Goal: Task Accomplishment & Management: Manage account settings

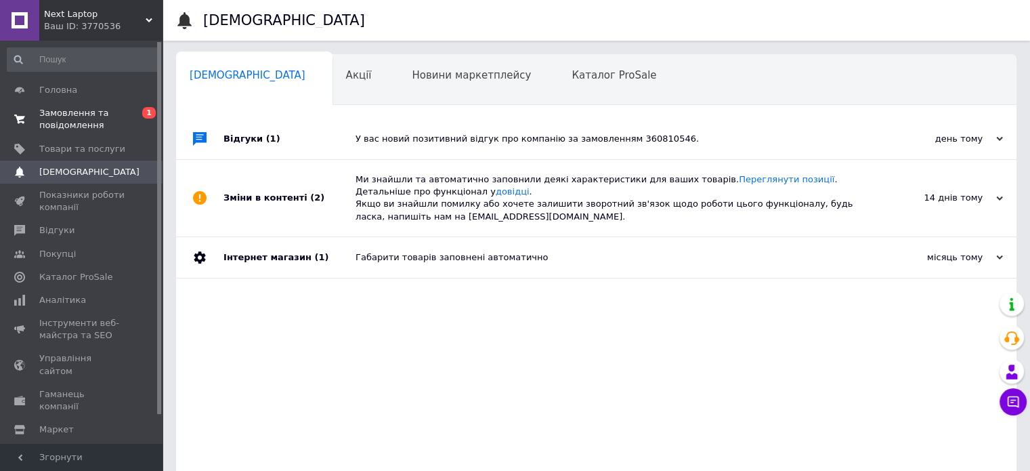
drag, startPoint x: 0, startPoint y: 0, endPoint x: 135, endPoint y: 109, distance: 173.4
click at [135, 109] on span "0 1" at bounding box center [143, 119] width 37 height 24
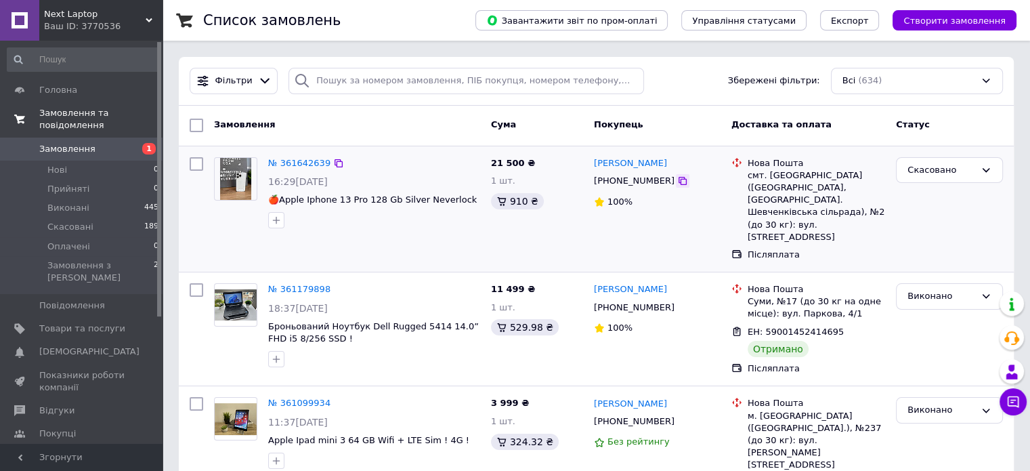
click at [679, 185] on icon at bounding box center [683, 181] width 8 height 8
click at [117, 317] on link "Товари та послуги" at bounding box center [83, 328] width 167 height 23
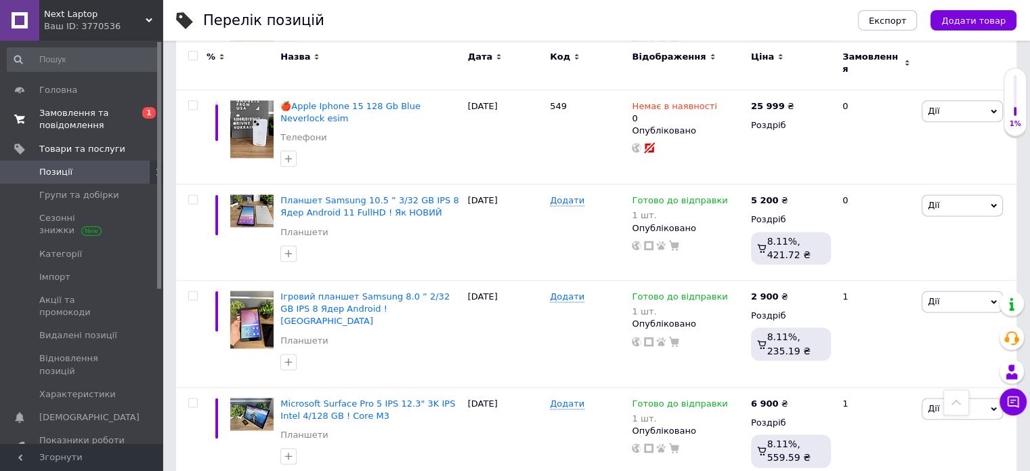
scroll to position [1743, 0]
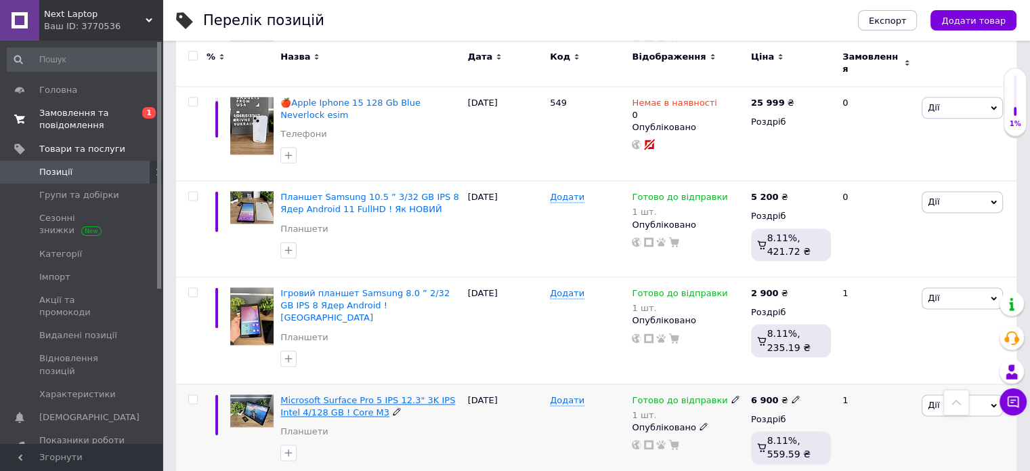
click at [369, 395] on span "Microsoft Surface Pro 5 IPS 12.3" 3K IPS Intel 4/128 GB ! Core M3" at bounding box center [367, 406] width 175 height 22
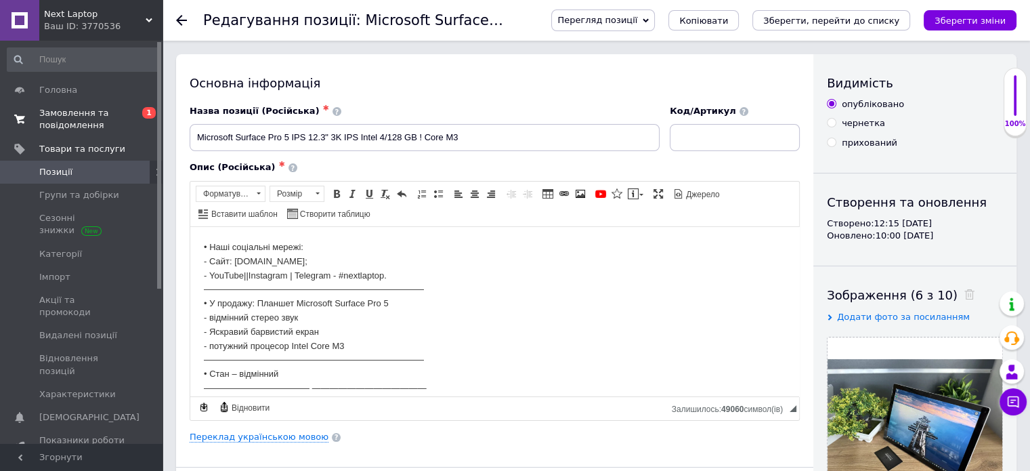
click at [307, 268] on body "• Наші соціальні мережі: - Сайт: [DOMAIN_NAME]; - YouTube||Instagram | Telegram…" at bounding box center [495, 416] width 582 height 352
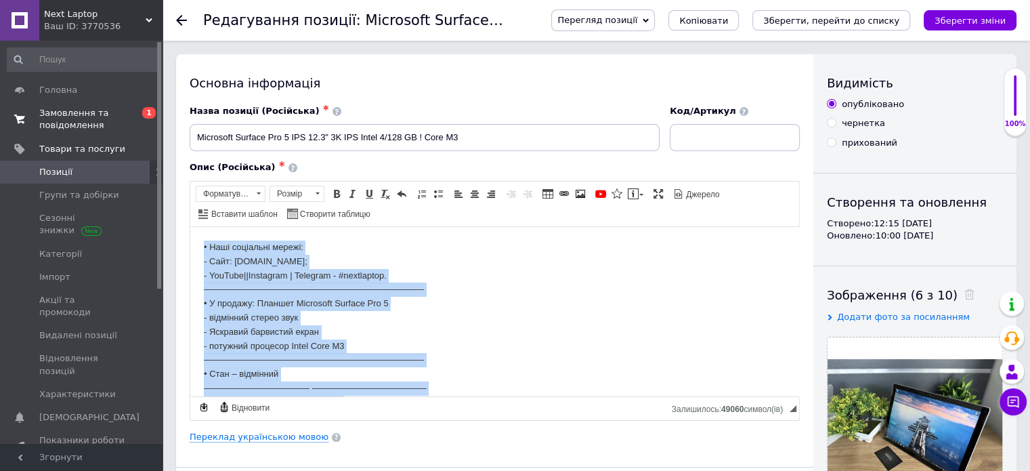
copy body "• Lore ipsumdolo sitame: - Cons: adipiscing.eli.se; - DoeIusm||Temporinc | Utla…"
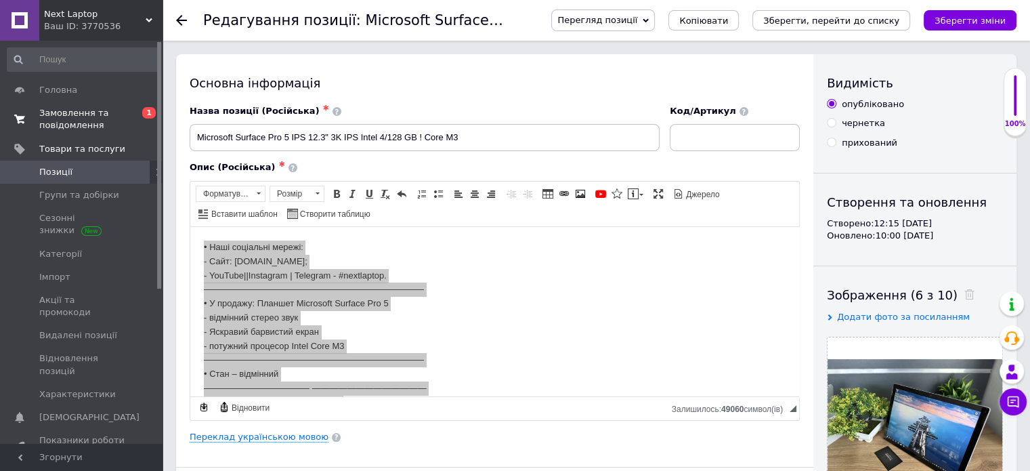
click at [110, 117] on span "Замовлення та повідомлення" at bounding box center [82, 119] width 86 height 24
